Goal: Find contact information: Find contact information

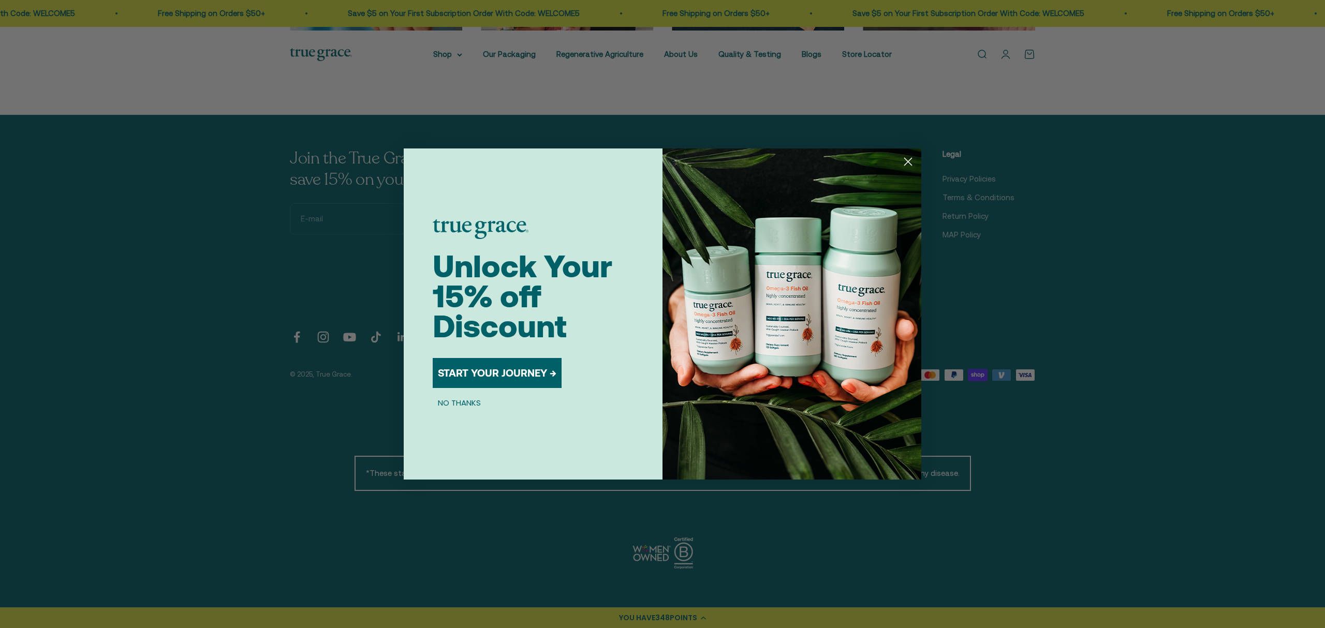
click at [905, 165] on icon "Close dialog" at bounding box center [907, 161] width 7 height 7
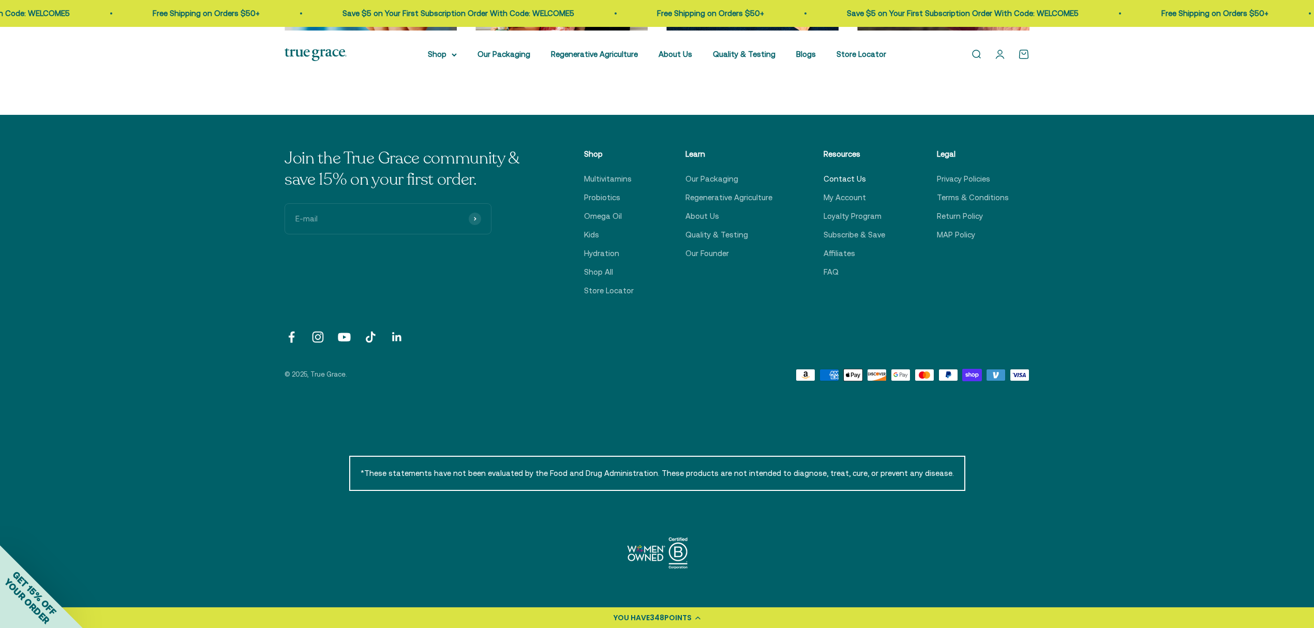
click at [833, 185] on link "Contact Us" at bounding box center [845, 179] width 42 height 12
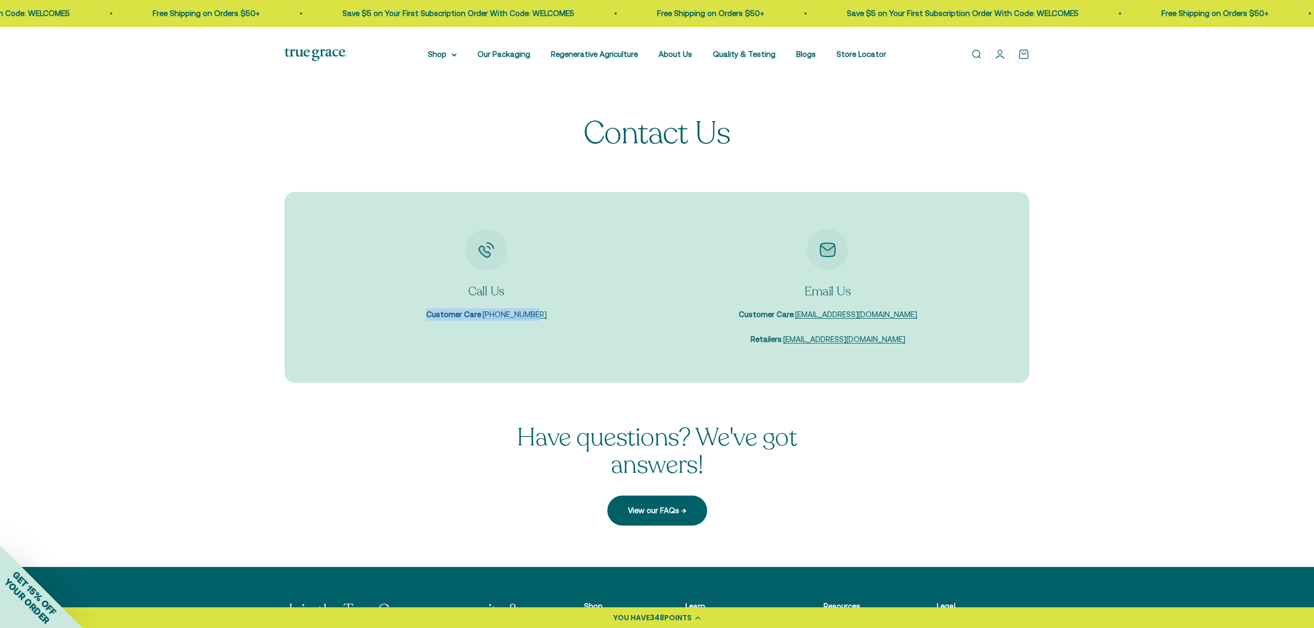
drag, startPoint x: 430, startPoint y: 350, endPoint x: 563, endPoint y: 352, distance: 133.0
click at [563, 321] on div "Call Us Customer Care : 888-735-1323" at bounding box center [486, 275] width 321 height 92
drag, startPoint x: 423, startPoint y: 352, endPoint x: 587, endPoint y: 358, distance: 164.1
click at [587, 321] on div "Call Us Customer Care : 888-735-1323" at bounding box center [486, 275] width 321 height 92
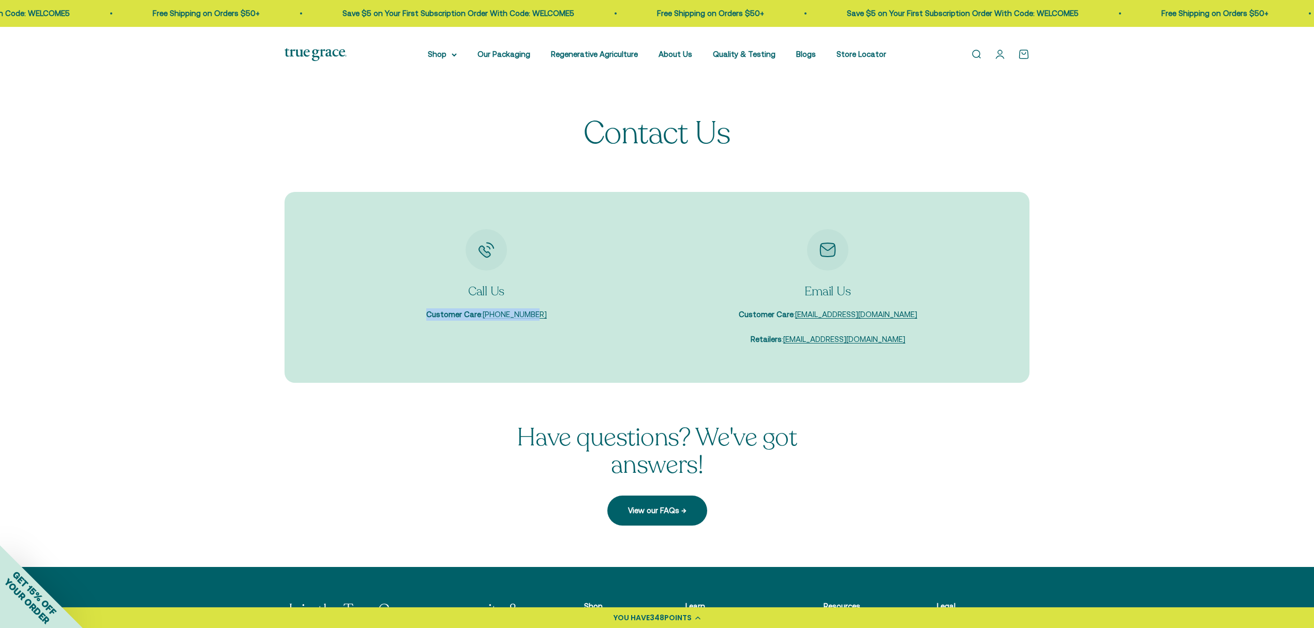
click at [587, 321] on div "Call Us Customer Care : 888-735-1323" at bounding box center [486, 275] width 321 height 92
drag, startPoint x: 492, startPoint y: 351, endPoint x: 547, endPoint y: 348, distance: 55.4
click at [547, 321] on div "Call Us Customer Care : 888-735-1323" at bounding box center [486, 275] width 321 height 92
copy link "888-735-1323"
click at [1314, 265] on html "Elan 348 points $5 off 200 points GET REWARD YOU HAVE 348 POINTS Skip to conten…" at bounding box center [657, 540] width 1314 height 1080
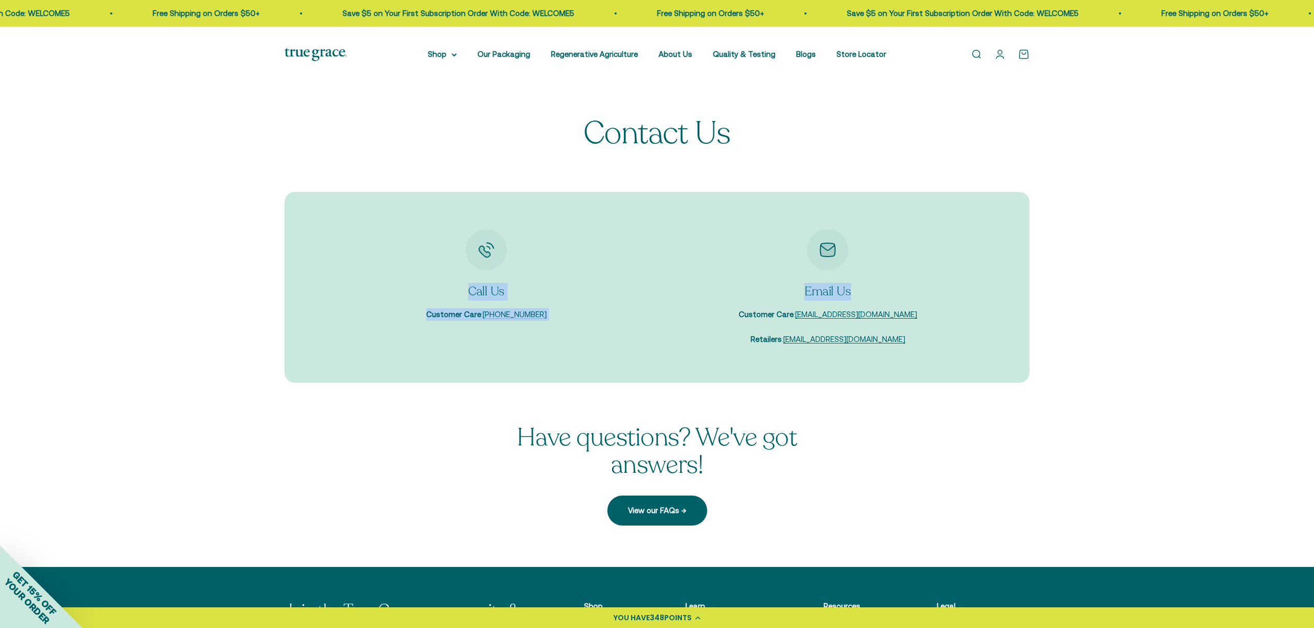
click at [621, 346] on scroll-carousel "Call Us Customer Care : 888-735-1323 Email Us Customer Care : care@truegracehea…" at bounding box center [657, 287] width 662 height 117
